Goal: Information Seeking & Learning: Learn about a topic

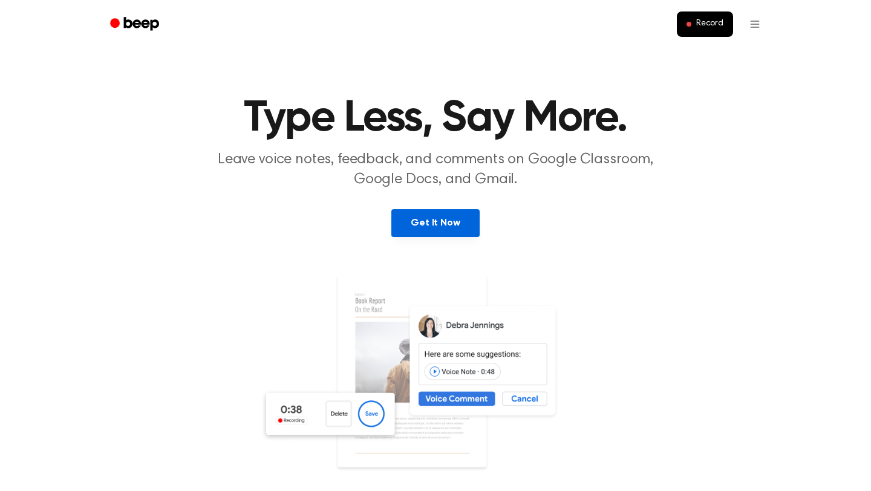
click at [439, 227] on link "Get It Now" at bounding box center [435, 223] width 88 height 28
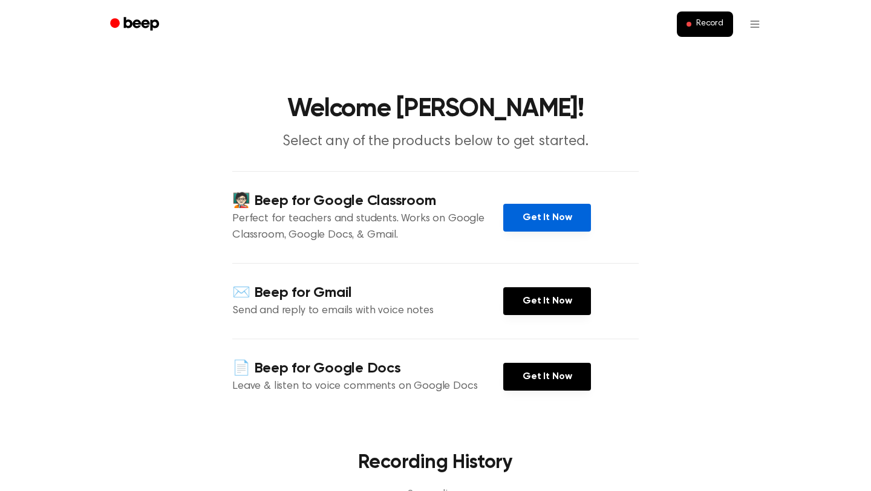
click at [548, 208] on link "Get It Now" at bounding box center [547, 218] width 88 height 28
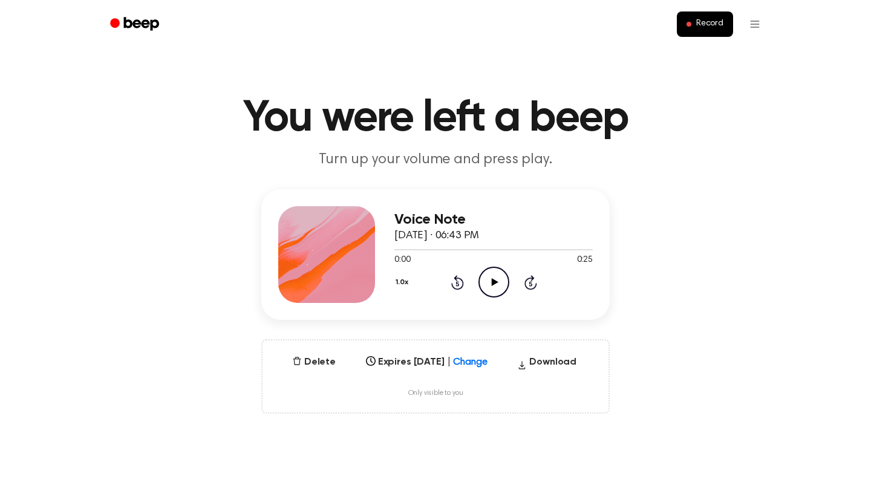
click at [494, 277] on icon "Play Audio" at bounding box center [494, 282] width 31 height 31
click at [399, 282] on button "1.0x" at bounding box center [404, 282] width 18 height 21
click at [416, 376] on span "1.2x" at bounding box center [414, 378] width 15 height 13
click at [401, 281] on button "1.2x" at bounding box center [404, 282] width 18 height 21
click at [416, 396] on span "1.5x" at bounding box center [414, 400] width 15 height 13
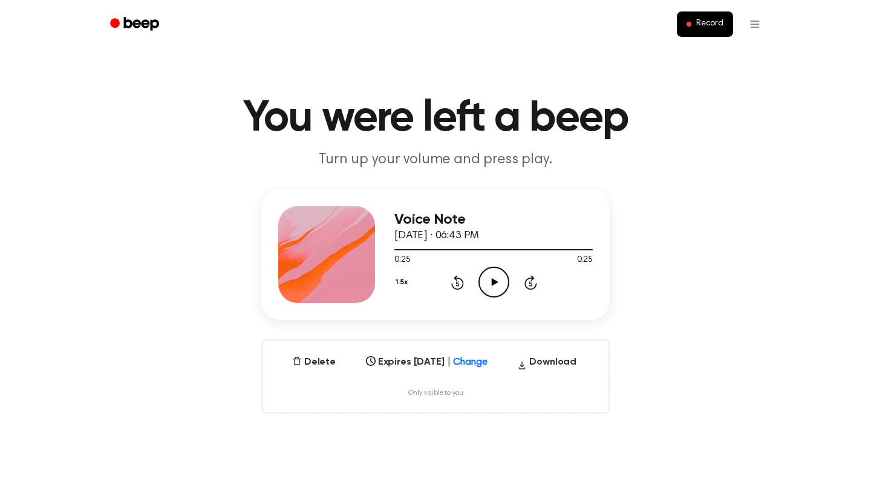
click at [482, 281] on icon "Play Audio" at bounding box center [494, 282] width 31 height 31
click at [479, 276] on icon "Play Audio" at bounding box center [494, 282] width 31 height 31
click at [402, 279] on button "1.5x" at bounding box center [404, 282] width 18 height 21
click at [412, 356] on span "1.0x" at bounding box center [414, 355] width 15 height 13
click at [399, 276] on button "1.0x" at bounding box center [404, 282] width 18 height 21
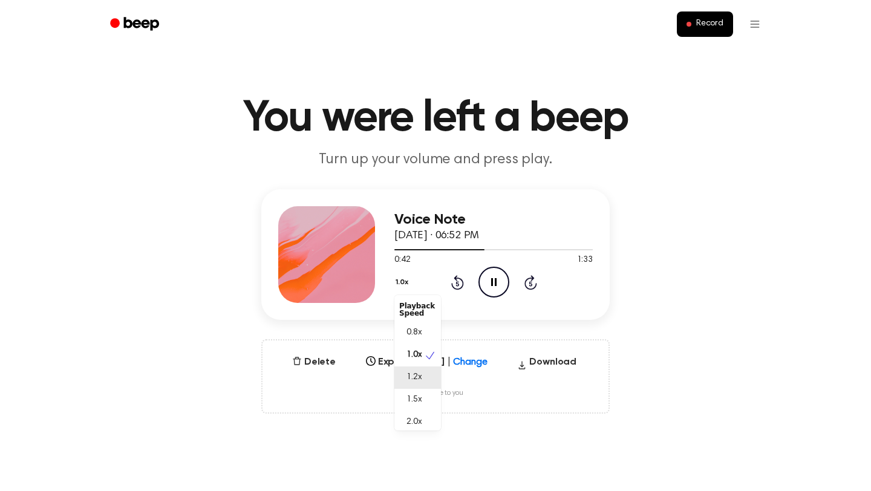
click at [407, 373] on span "1.2x" at bounding box center [414, 378] width 15 height 13
